Goal: Transaction & Acquisition: Download file/media

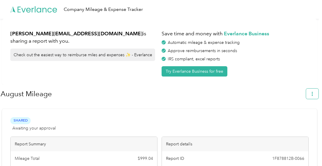
click at [315, 94] on icon "button" at bounding box center [312, 94] width 4 height 4
click at [302, 119] on span "Download" at bounding box center [298, 122] width 19 height 6
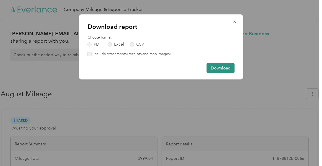
click at [225, 68] on button "Download" at bounding box center [221, 68] width 28 height 10
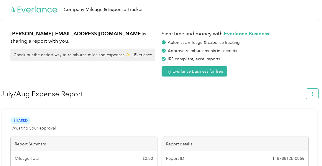
click at [315, 92] on span "button" at bounding box center [312, 93] width 4 height 5
click at [290, 119] on span "Download" at bounding box center [298, 122] width 19 height 6
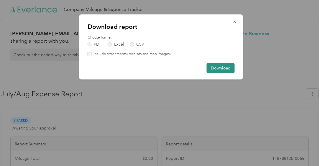
click at [221, 69] on button "Download" at bounding box center [221, 68] width 28 height 10
